Goal: Task Accomplishment & Management: Complete application form

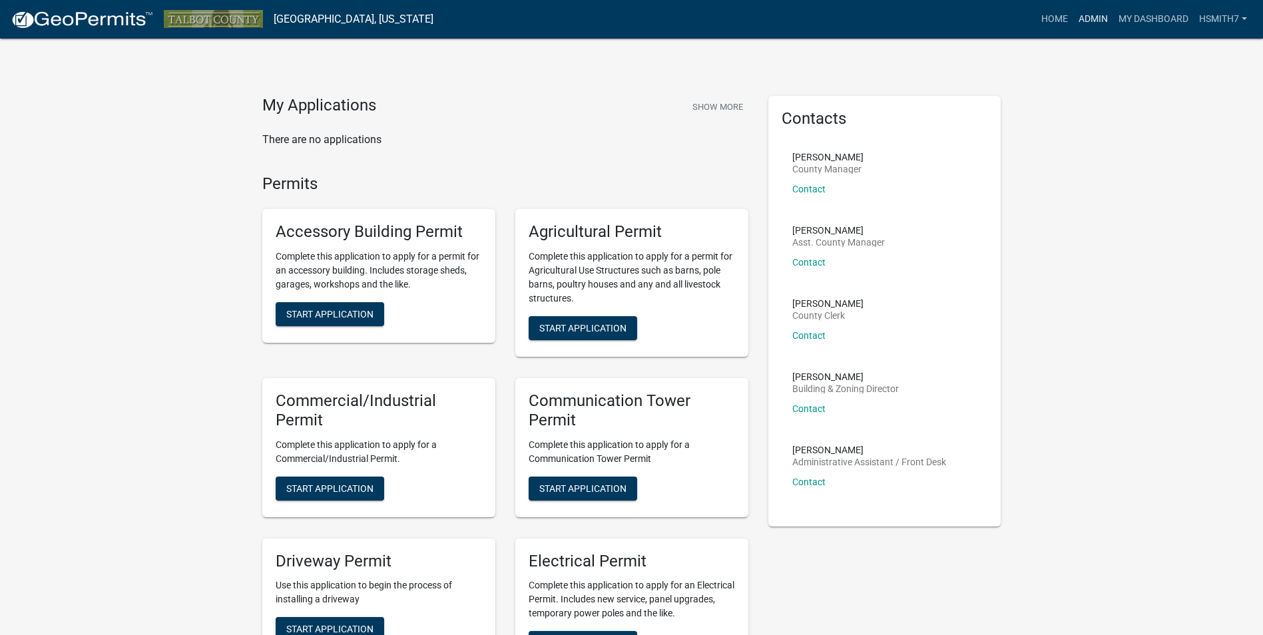
click at [1086, 19] on link "Admin" at bounding box center [1093, 19] width 40 height 25
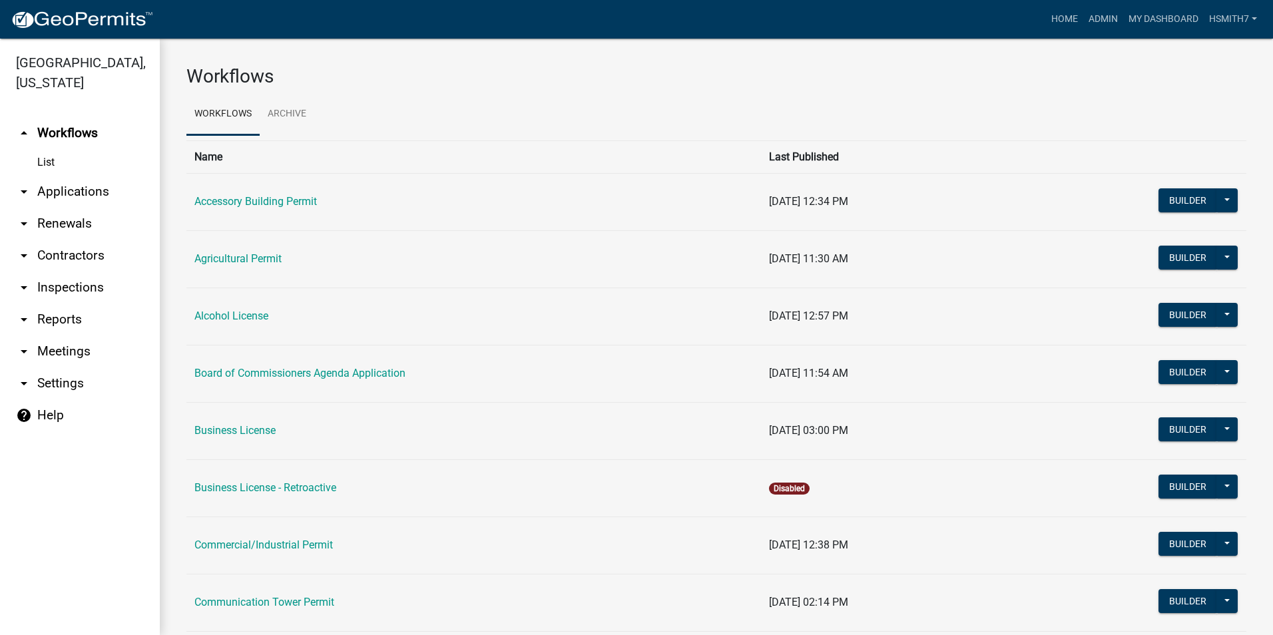
click at [77, 176] on link "arrow_drop_down Applications" at bounding box center [80, 192] width 160 height 32
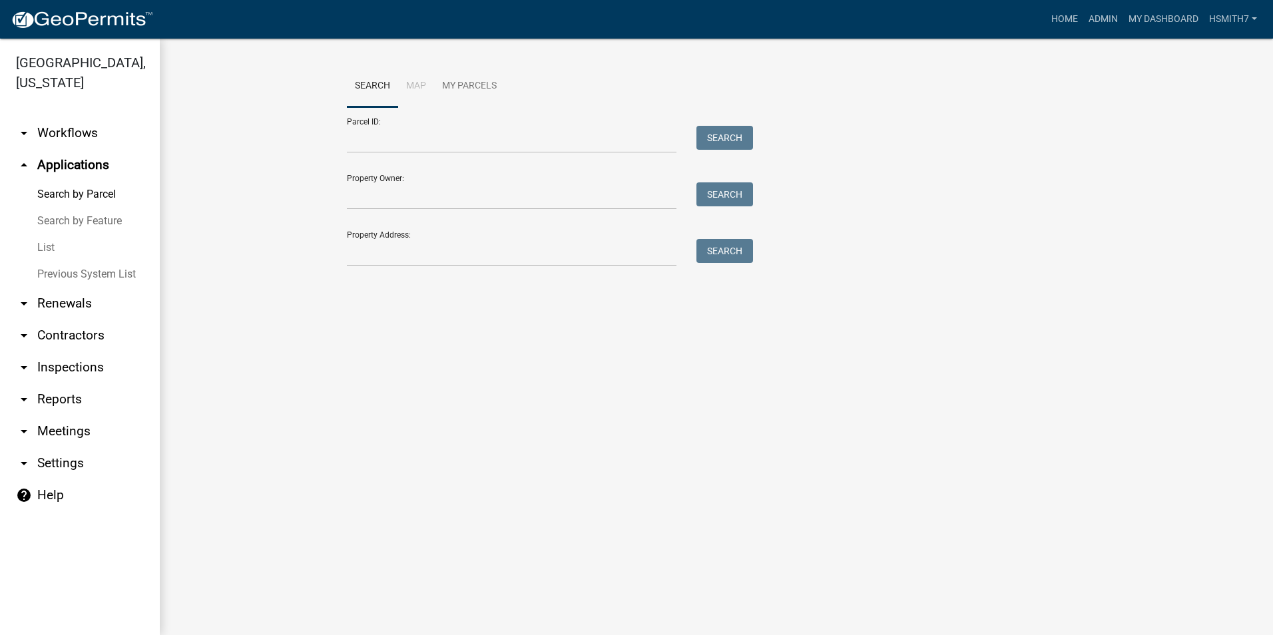
click at [38, 254] on link "List" at bounding box center [80, 247] width 160 height 27
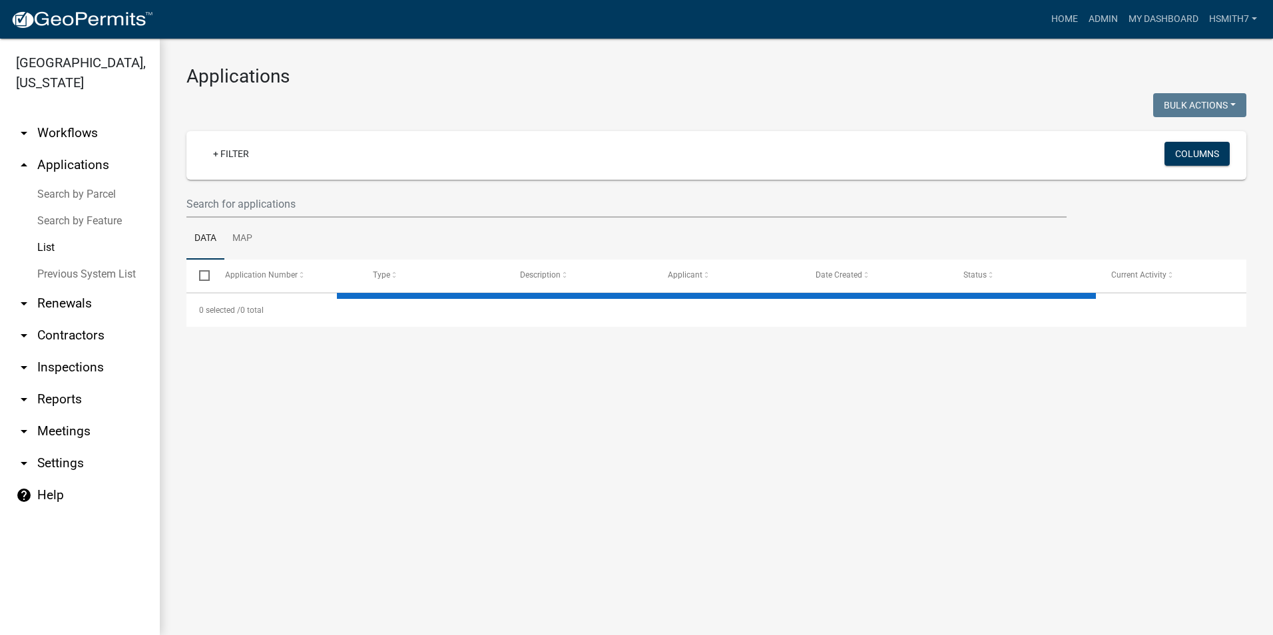
select select "3: 100"
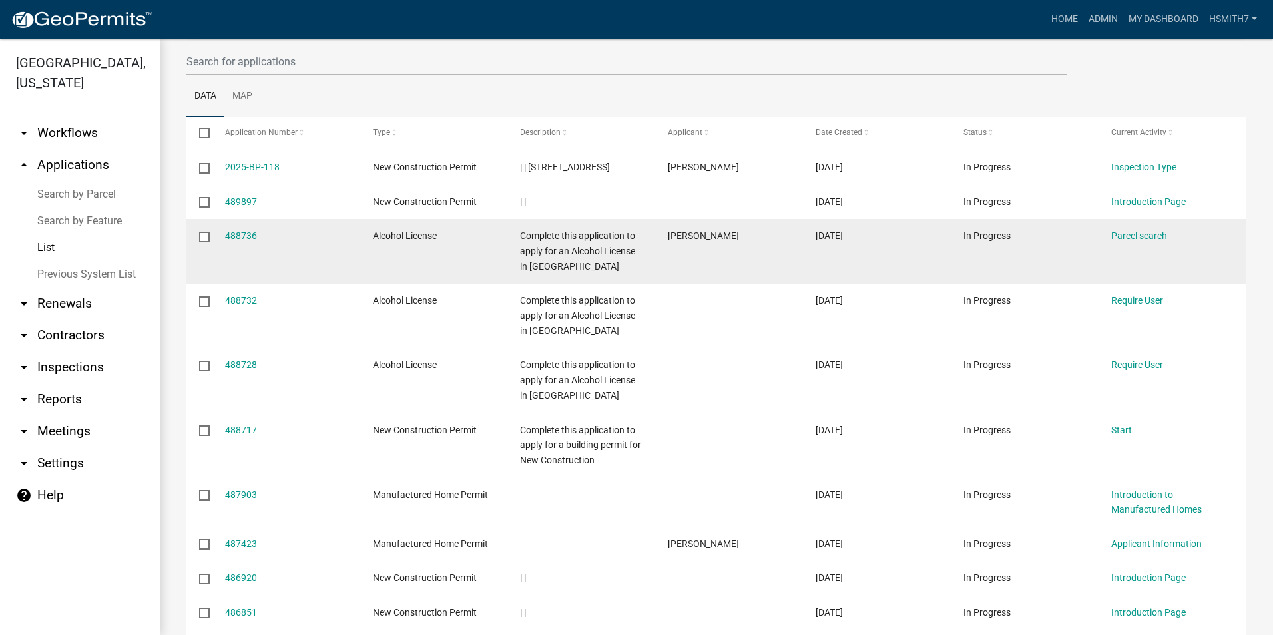
scroll to position [67, 0]
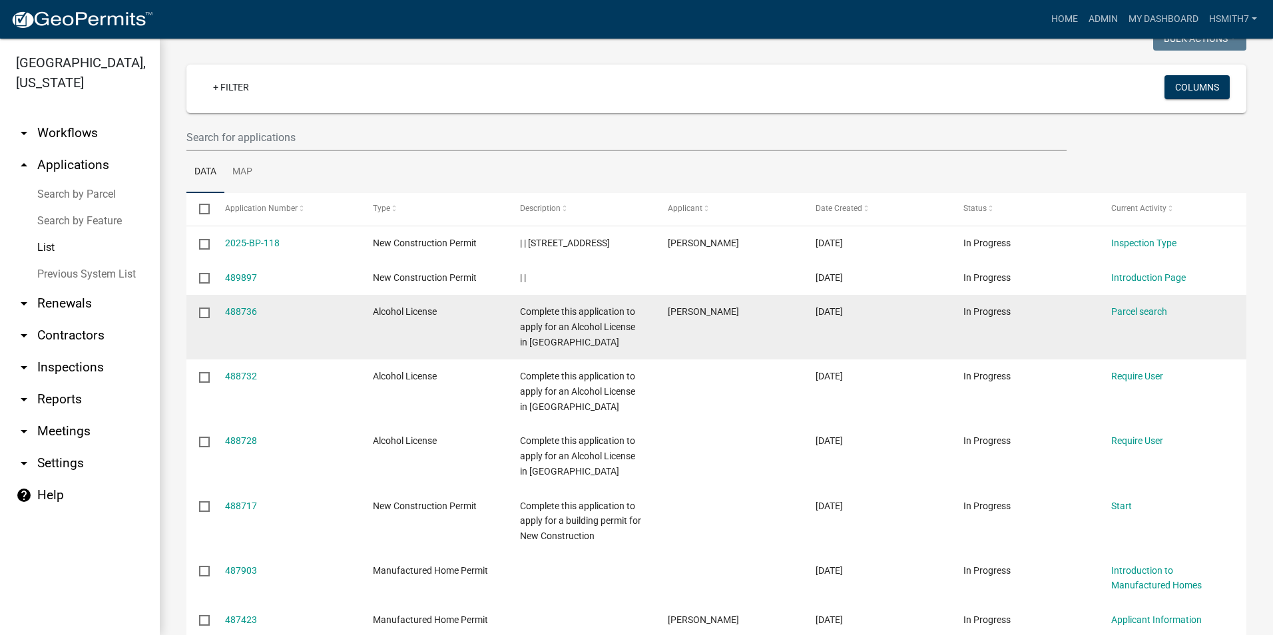
click at [559, 328] on span "Complete this application to apply for an Alcohol License in [GEOGRAPHIC_DATA]" at bounding box center [577, 326] width 115 height 41
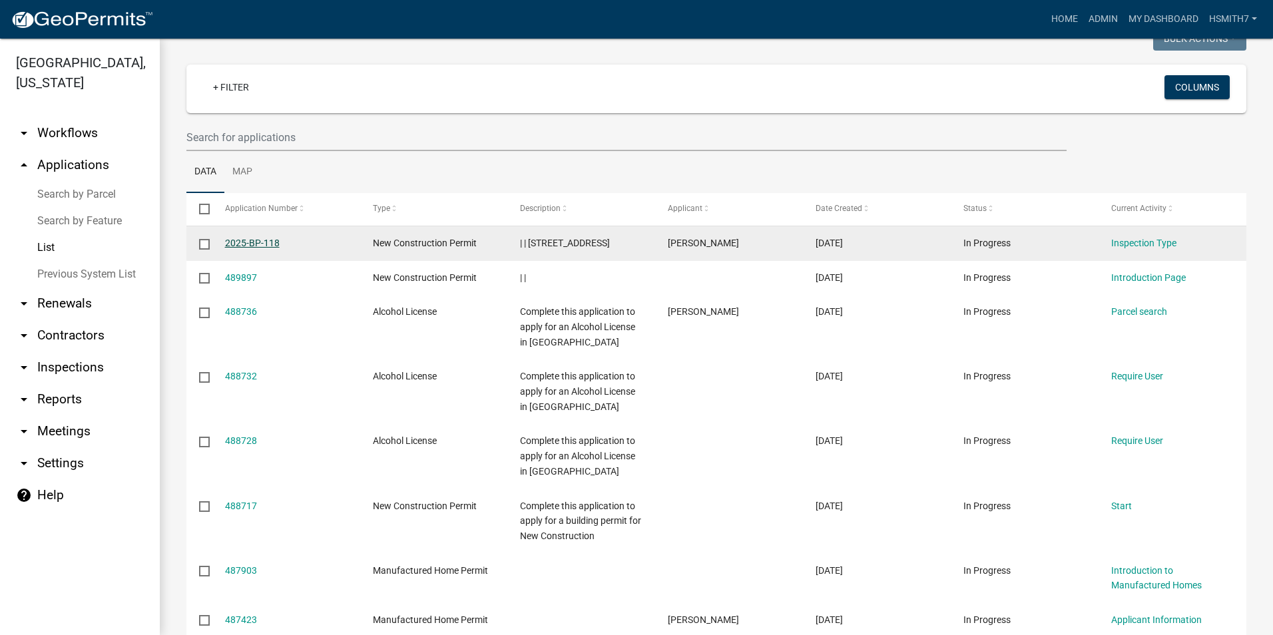
click at [228, 238] on link "2025-BP-118" at bounding box center [252, 243] width 55 height 11
